Goal: Task Accomplishment & Management: Complete application form

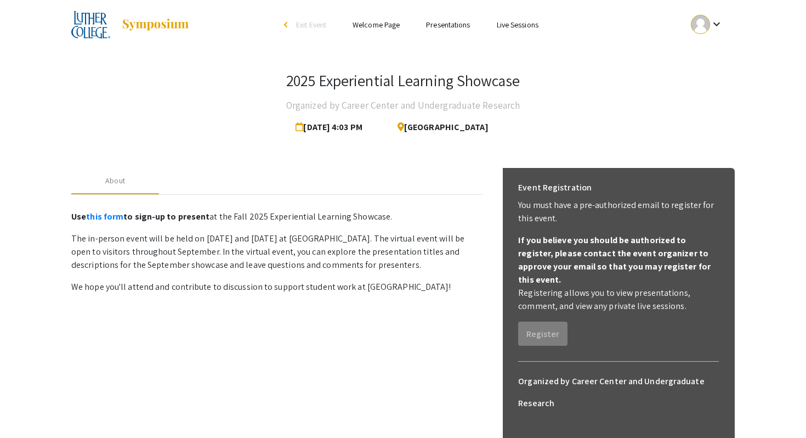
click at [448, 25] on link "Presentations" at bounding box center [448, 25] width 44 height 10
click at [517, 23] on link "Live Sessions" at bounding box center [518, 25] width 42 height 10
click at [713, 21] on mat-icon "keyboard_arrow_down" at bounding box center [716, 24] width 13 height 13
click at [707, 77] on button "My Submissions" at bounding box center [712, 80] width 67 height 26
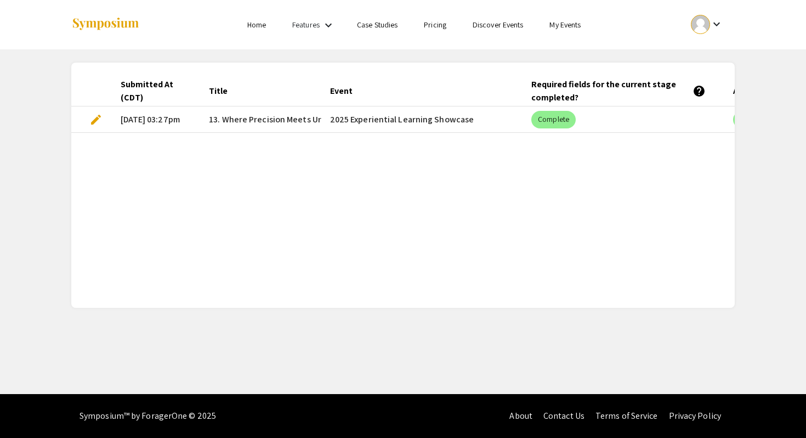
click at [98, 122] on span "edit" at bounding box center [95, 119] width 13 height 13
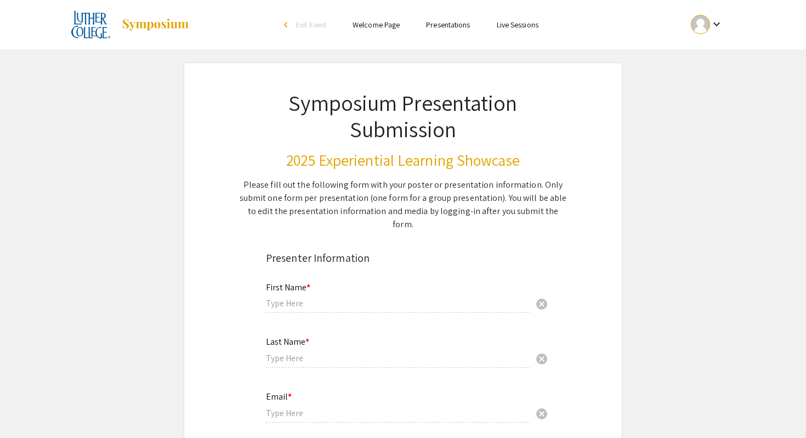
type input "Lucas"
type input "Hendricks"
type input "Hendlu01@luther.edu"
radio input "true"
type input "Biology"
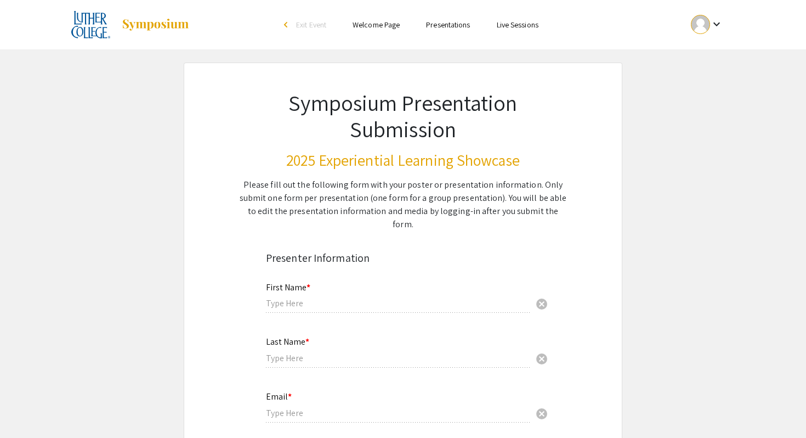
radio input "true"
type input "Brittany Cord"
radio input "true"
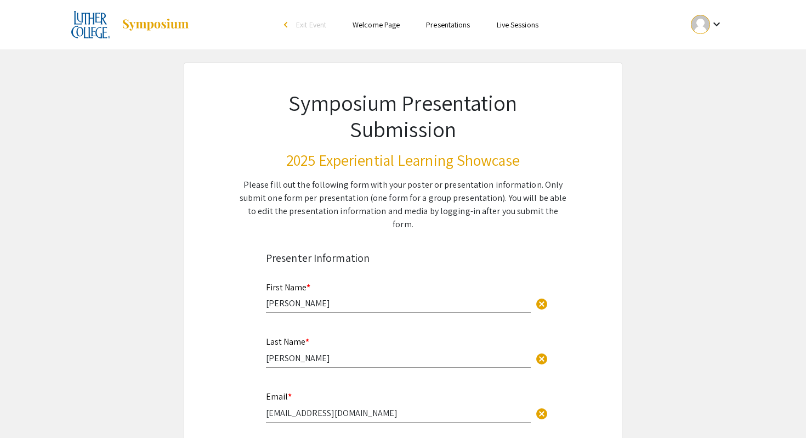
select select "custom"
type input "0"
select select "custom"
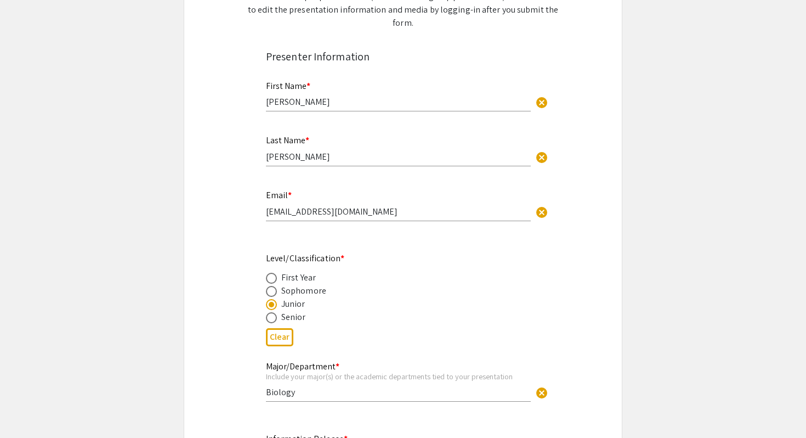
type input "1"
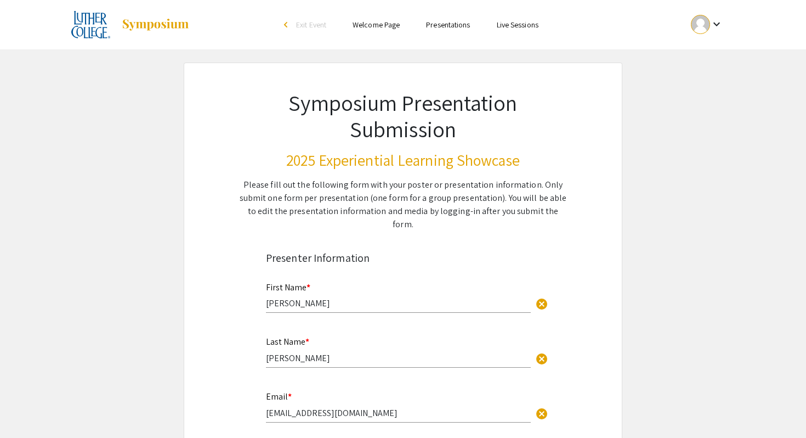
select select "auto"
click at [383, 28] on link "Welcome Page" at bounding box center [376, 25] width 47 height 10
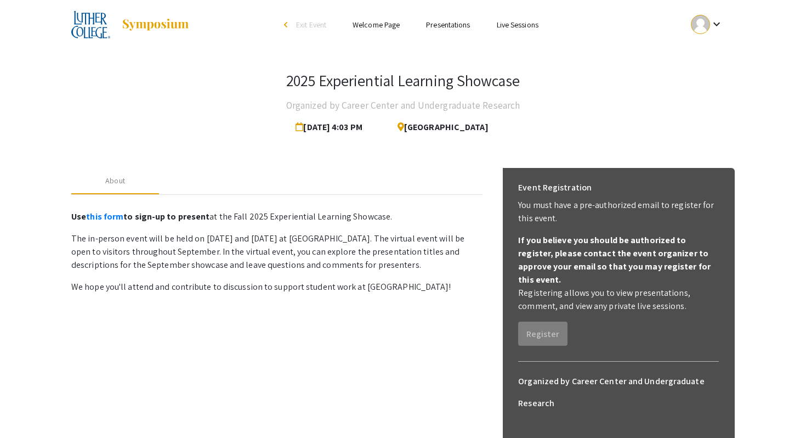
click at [373, 26] on link "Welcome Page" at bounding box center [376, 25] width 47 height 10
click at [438, 22] on link "Presentations" at bounding box center [448, 25] width 44 height 10
click at [498, 23] on link "Live Sessions" at bounding box center [518, 25] width 42 height 10
click at [716, 27] on mat-icon "keyboard_arrow_down" at bounding box center [716, 24] width 13 height 13
click at [721, 107] on button "Sign out" at bounding box center [712, 107] width 67 height 26
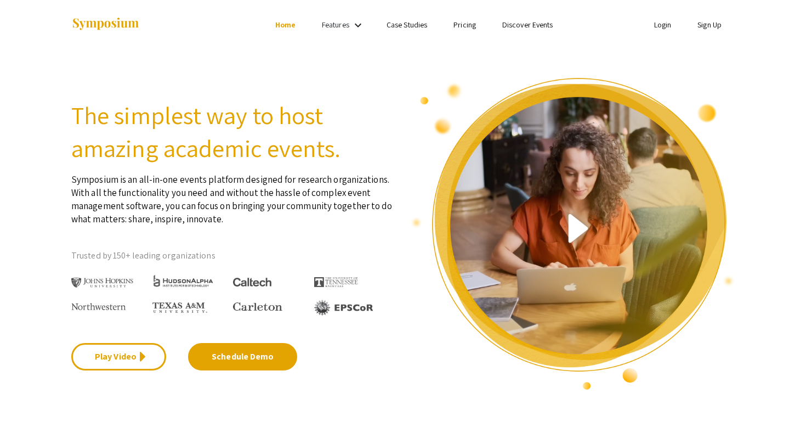
click at [532, 28] on link "Discover Events" at bounding box center [527, 25] width 51 height 10
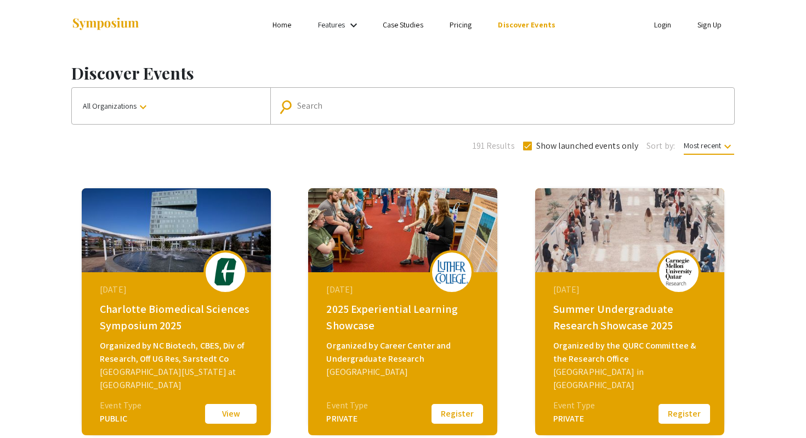
click at [136, 105] on span "All Organizations keyboard_arrow_down" at bounding box center [116, 106] width 67 height 10
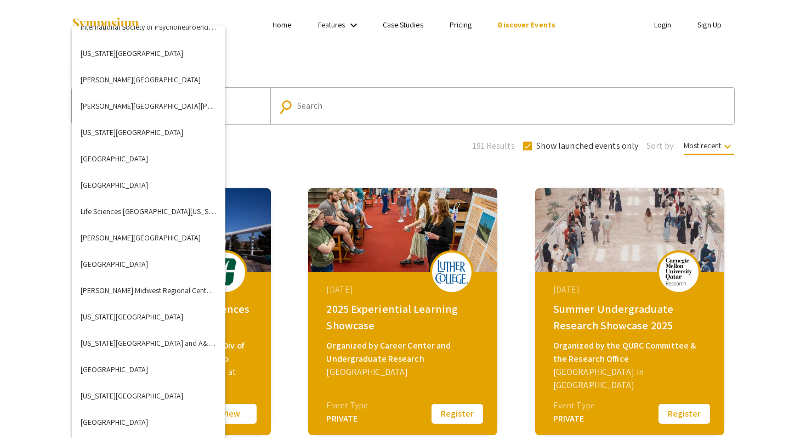
scroll to position [1628, 0]
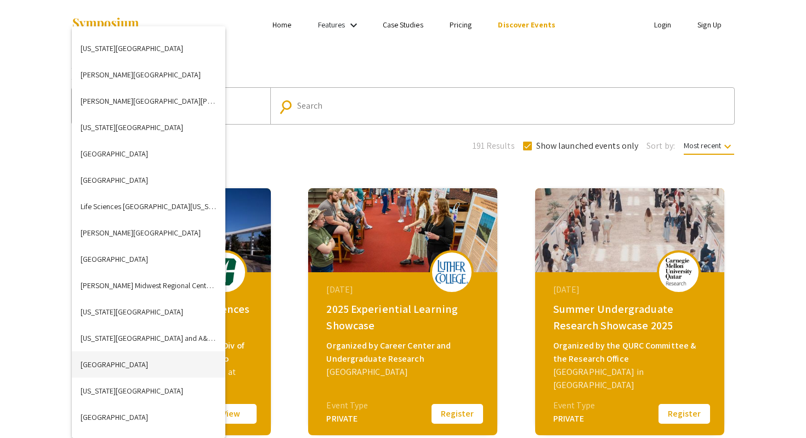
click at [127, 366] on button "[GEOGRAPHIC_DATA]" at bounding box center [149, 364] width 154 height 26
checkbox input "false"
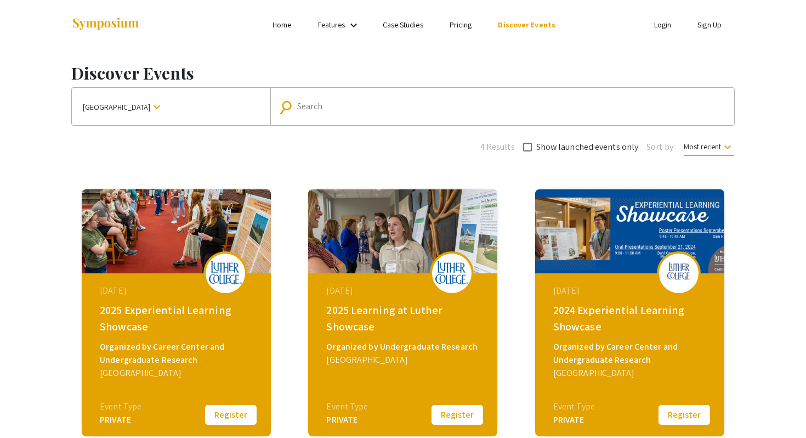
click at [122, 306] on div "2025 Experiential Learning Showcase" at bounding box center [178, 318] width 156 height 33
click at [222, 411] on button "Register" at bounding box center [230, 414] width 55 height 23
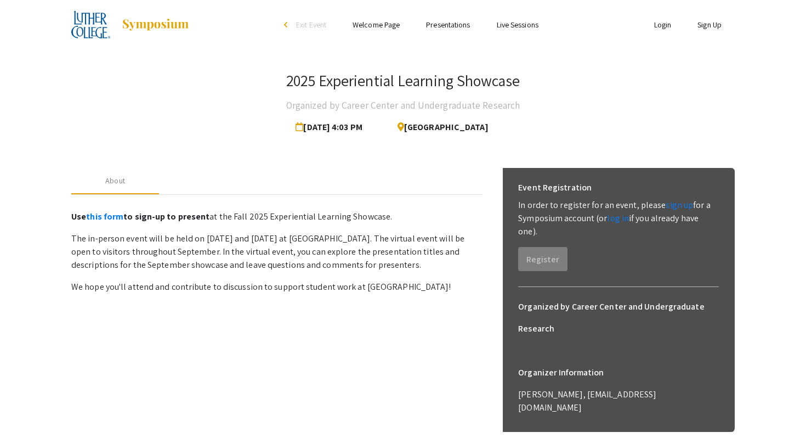
click at [439, 26] on link "Presentations" at bounding box center [448, 25] width 44 height 10
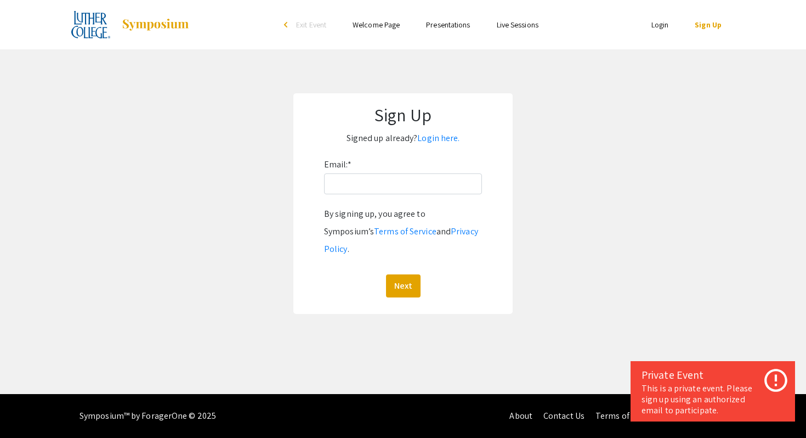
click at [444, 22] on link "Presentations" at bounding box center [448, 25] width 44 height 10
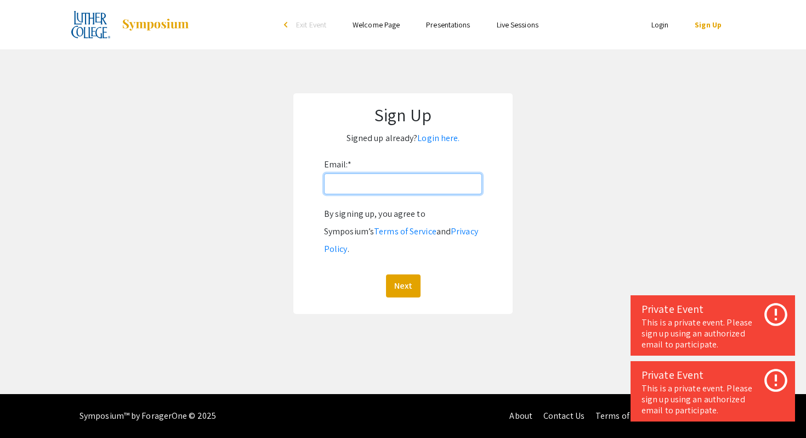
click at [400, 191] on input "Email: *" at bounding box center [403, 183] width 158 height 21
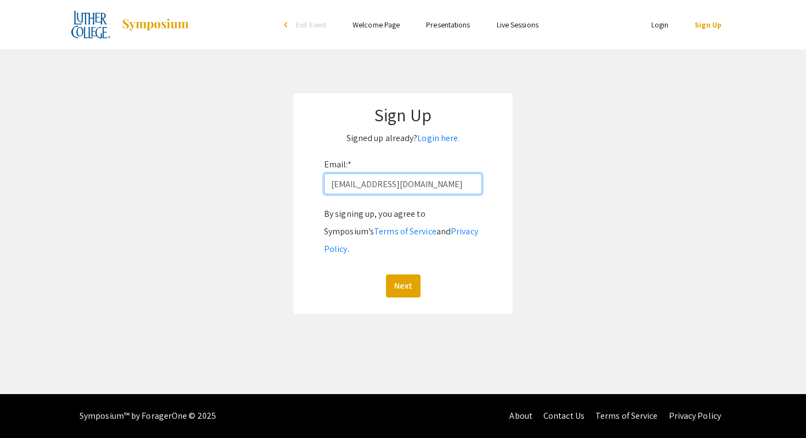
type input "Hendlu01@luther.edu"
click at [386, 274] on button "Next" at bounding box center [403, 285] width 35 height 23
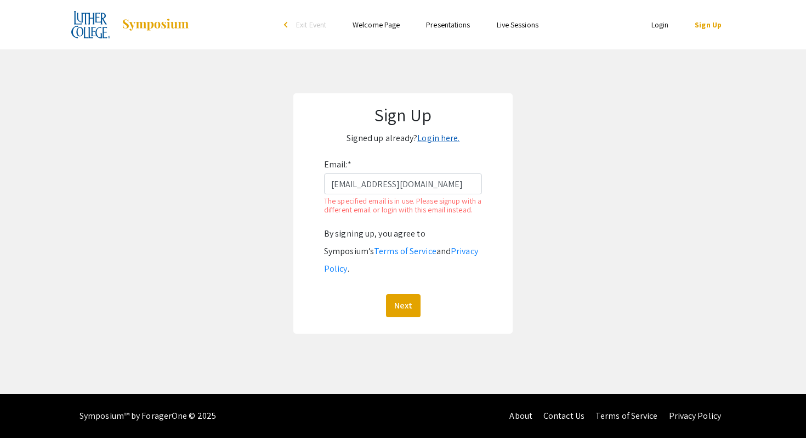
click at [446, 137] on link "Login here." at bounding box center [438, 138] width 42 height 12
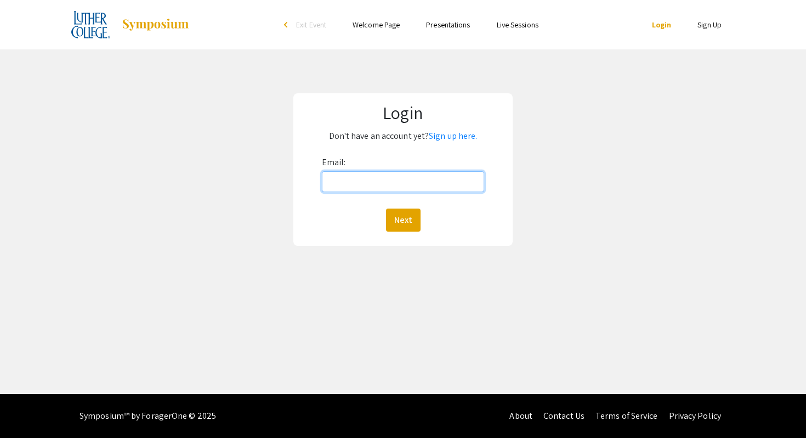
click at [428, 188] on input "Email:" at bounding box center [403, 181] width 163 height 21
type input "Hendlu01@luther.edu"
click at [415, 223] on button "Next" at bounding box center [403, 219] width 35 height 23
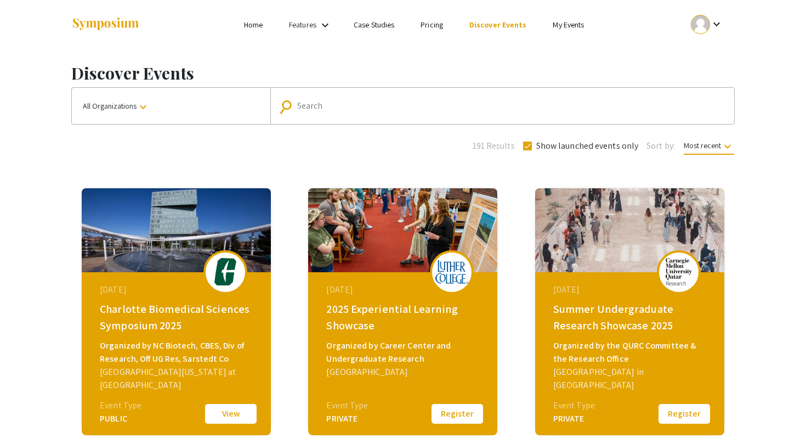
click at [443, 412] on button "Register" at bounding box center [457, 413] width 55 height 23
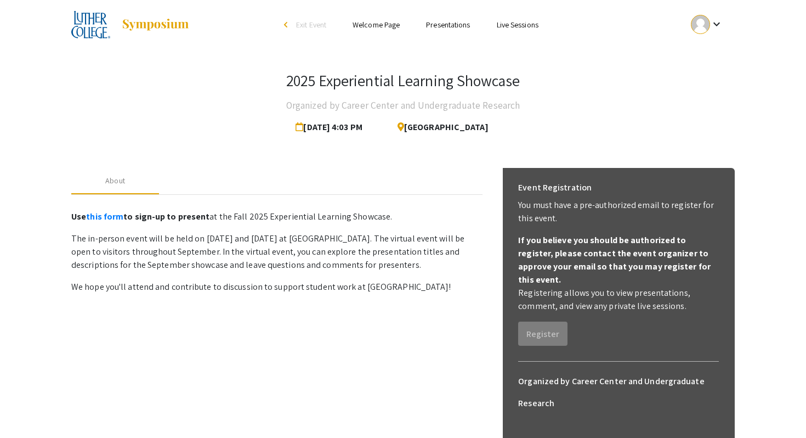
click at [448, 25] on link "Presentations" at bounding box center [448, 25] width 44 height 10
click at [379, 26] on link "Welcome Page" at bounding box center [376, 25] width 47 height 10
click at [449, 25] on link "Presentations" at bounding box center [448, 25] width 44 height 10
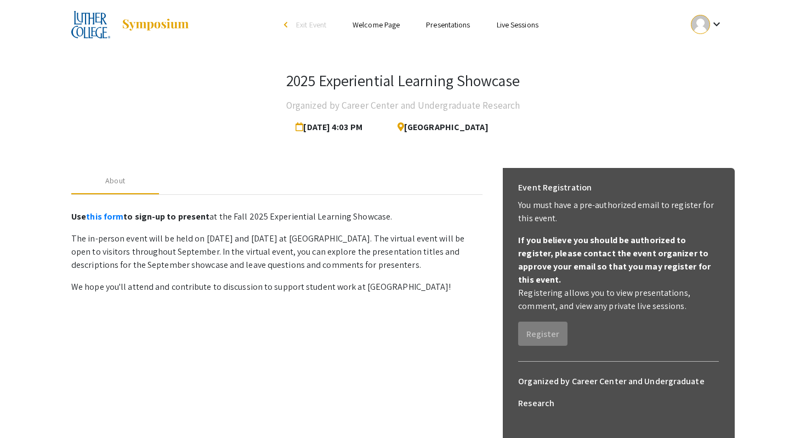
click at [449, 25] on link "Presentations" at bounding box center [448, 25] width 44 height 10
click at [503, 26] on link "Live Sessions" at bounding box center [518, 25] width 42 height 10
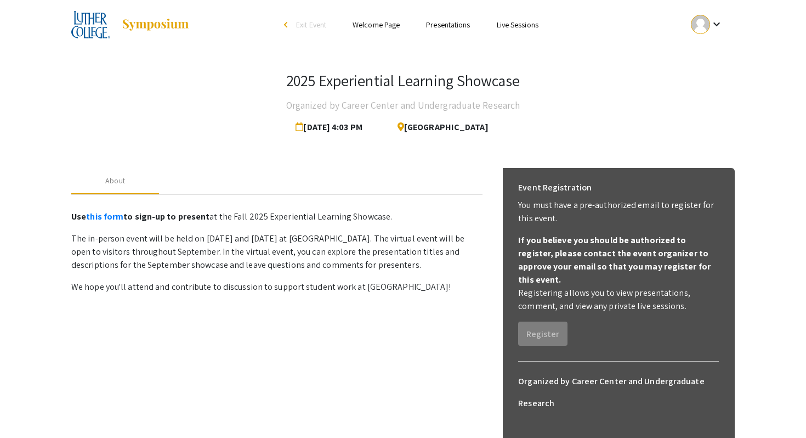
click at [507, 25] on link "Live Sessions" at bounding box center [518, 25] width 42 height 10
click at [114, 215] on link "this form" at bounding box center [104, 217] width 37 height 12
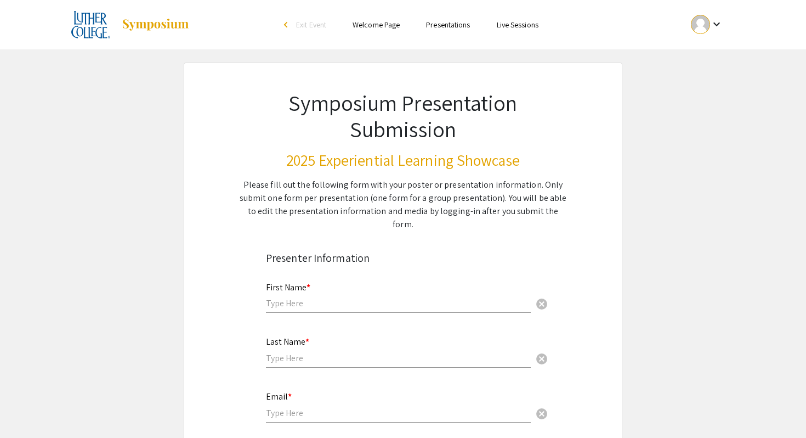
click at [456, 25] on link "Presentations" at bounding box center [448, 25] width 44 height 10
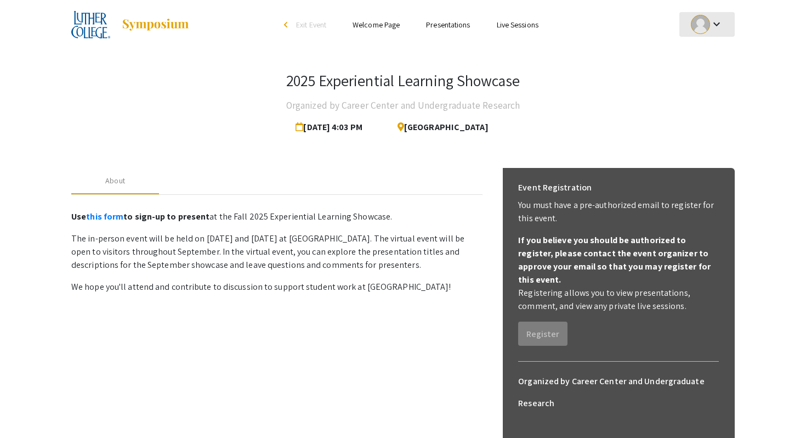
click at [702, 23] on div at bounding box center [700, 24] width 19 height 19
click at [704, 76] on button "My Submissions" at bounding box center [712, 80] width 67 height 26
click at [367, 24] on link "Welcome Page" at bounding box center [376, 25] width 47 height 10
click at [447, 22] on link "Presentations" at bounding box center [448, 25] width 44 height 10
click at [446, 26] on link "Presentations" at bounding box center [448, 25] width 44 height 10
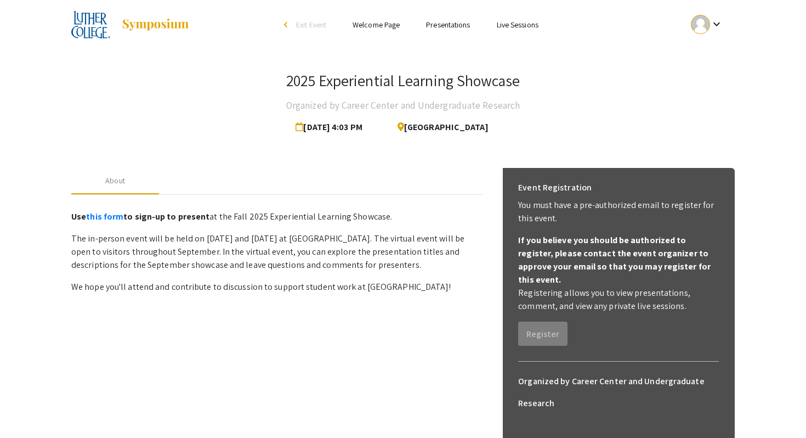
click at [436, 24] on link "Presentations" at bounding box center [448, 25] width 44 height 10
click at [520, 21] on link "Live Sessions" at bounding box center [518, 25] width 42 height 10
